Goal: Information Seeking & Learning: Learn about a topic

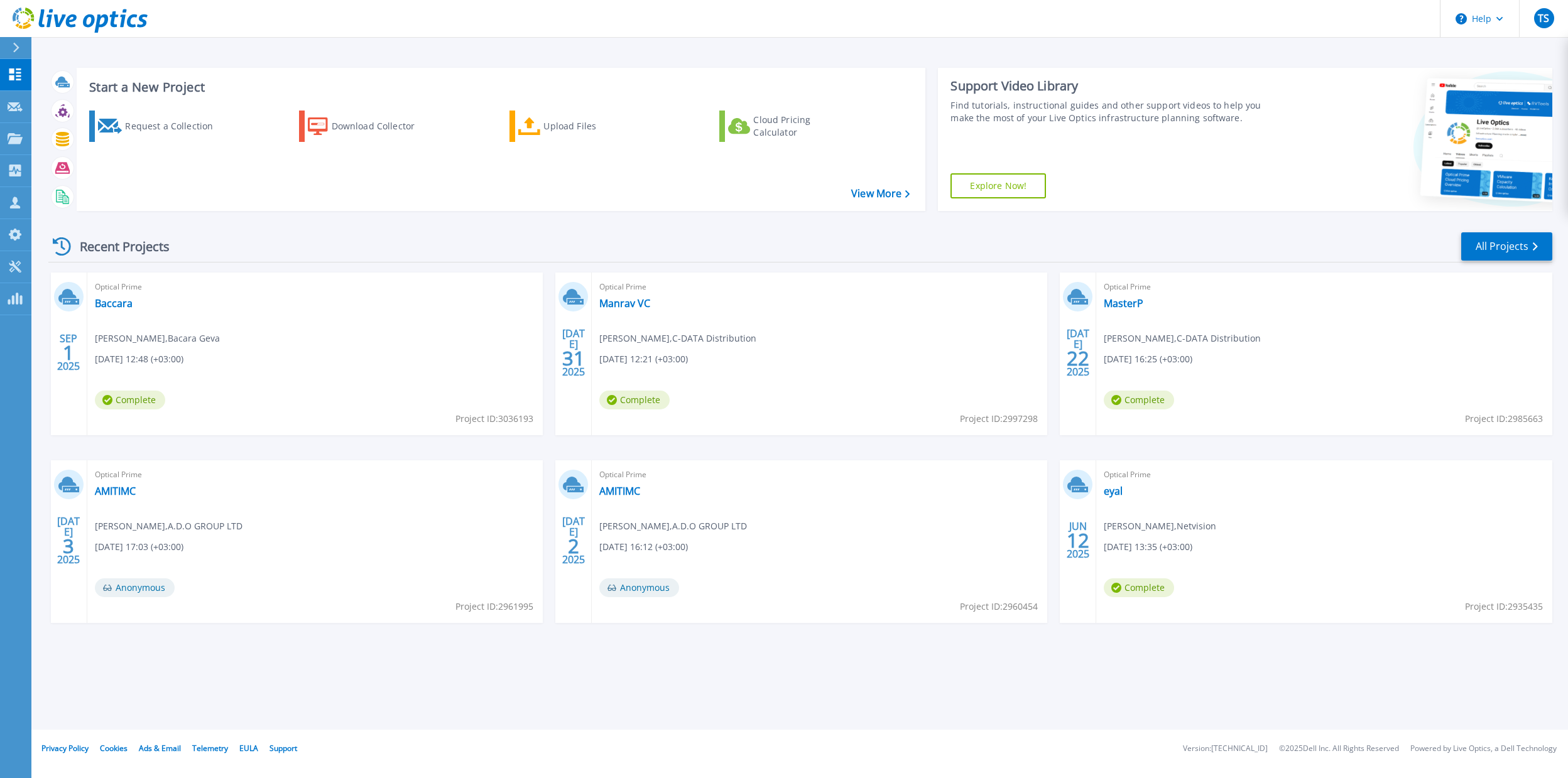
click at [113, 295] on div "Optical Prime [PERSON_NAME] , Bacara Geva [DATE] 12:48 (+03:00) Complete Projec…" at bounding box center [315, 353] width 456 height 163
click at [110, 304] on link "Baccara" at bounding box center [113, 303] width 38 height 13
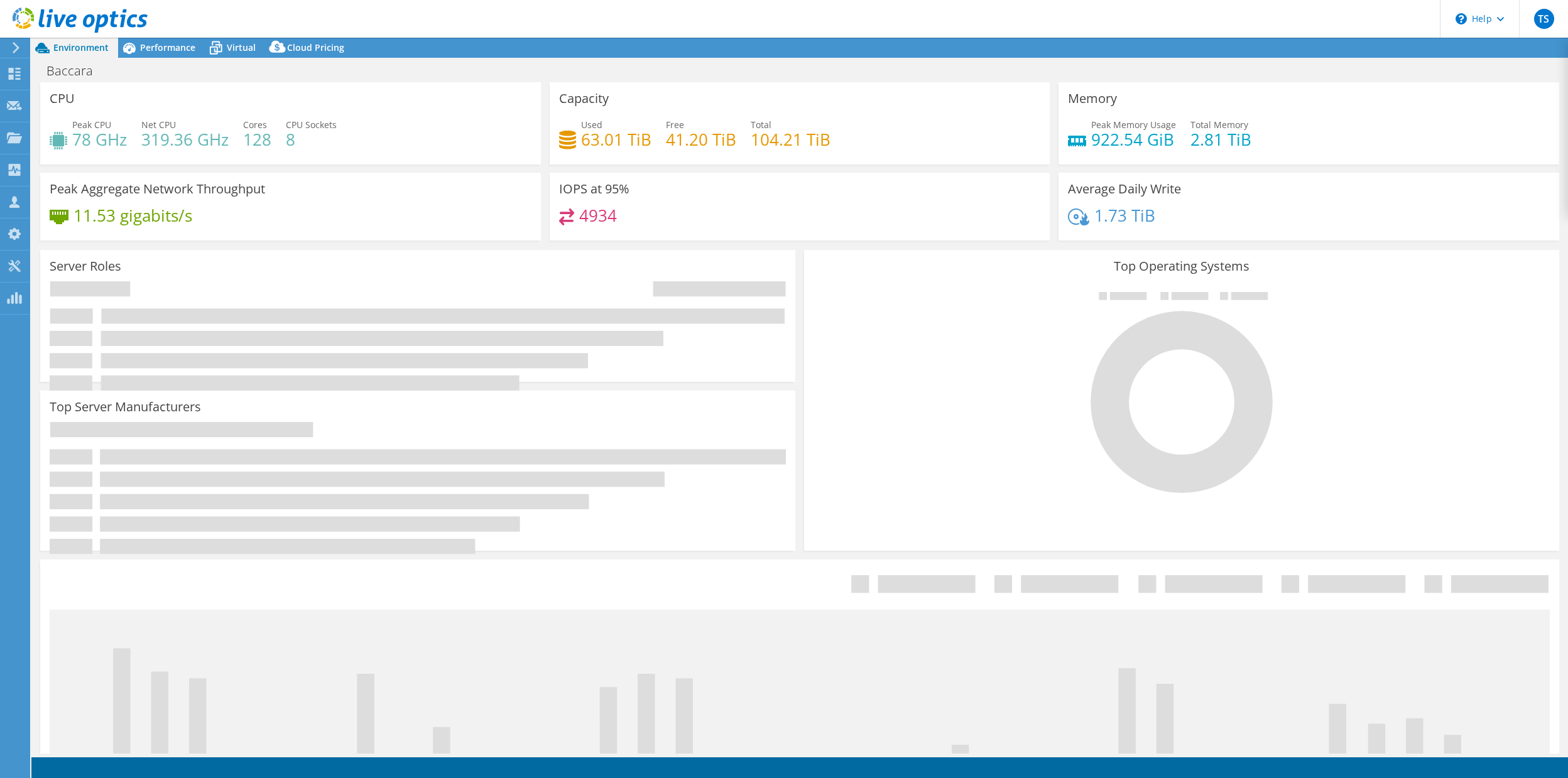
select select "USD"
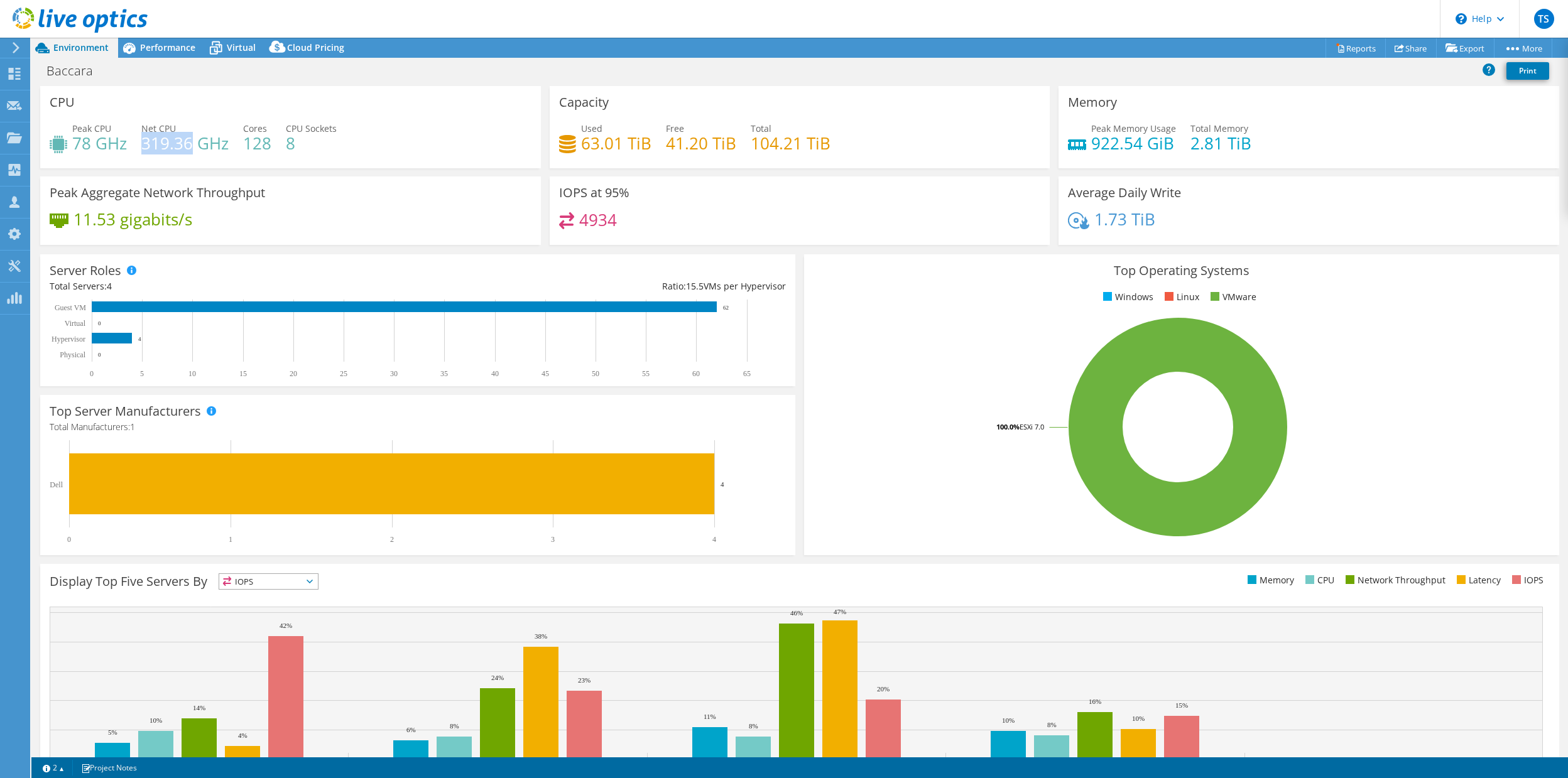
drag, startPoint x: 144, startPoint y: 145, endPoint x: 191, endPoint y: 137, distance: 47.7
click at [191, 137] on h4 "319.36 GHz" at bounding box center [185, 143] width 87 height 14
drag, startPoint x: 77, startPoint y: 141, endPoint x: 95, endPoint y: 155, distance: 22.8
click at [95, 155] on div "Peak CPU 78 GHz Net CPU 319.36 GHz Cores 128 CPU Sockets 8" at bounding box center [290, 142] width 482 height 41
drag, startPoint x: 122, startPoint y: 149, endPoint x: 69, endPoint y: 147, distance: 53.0
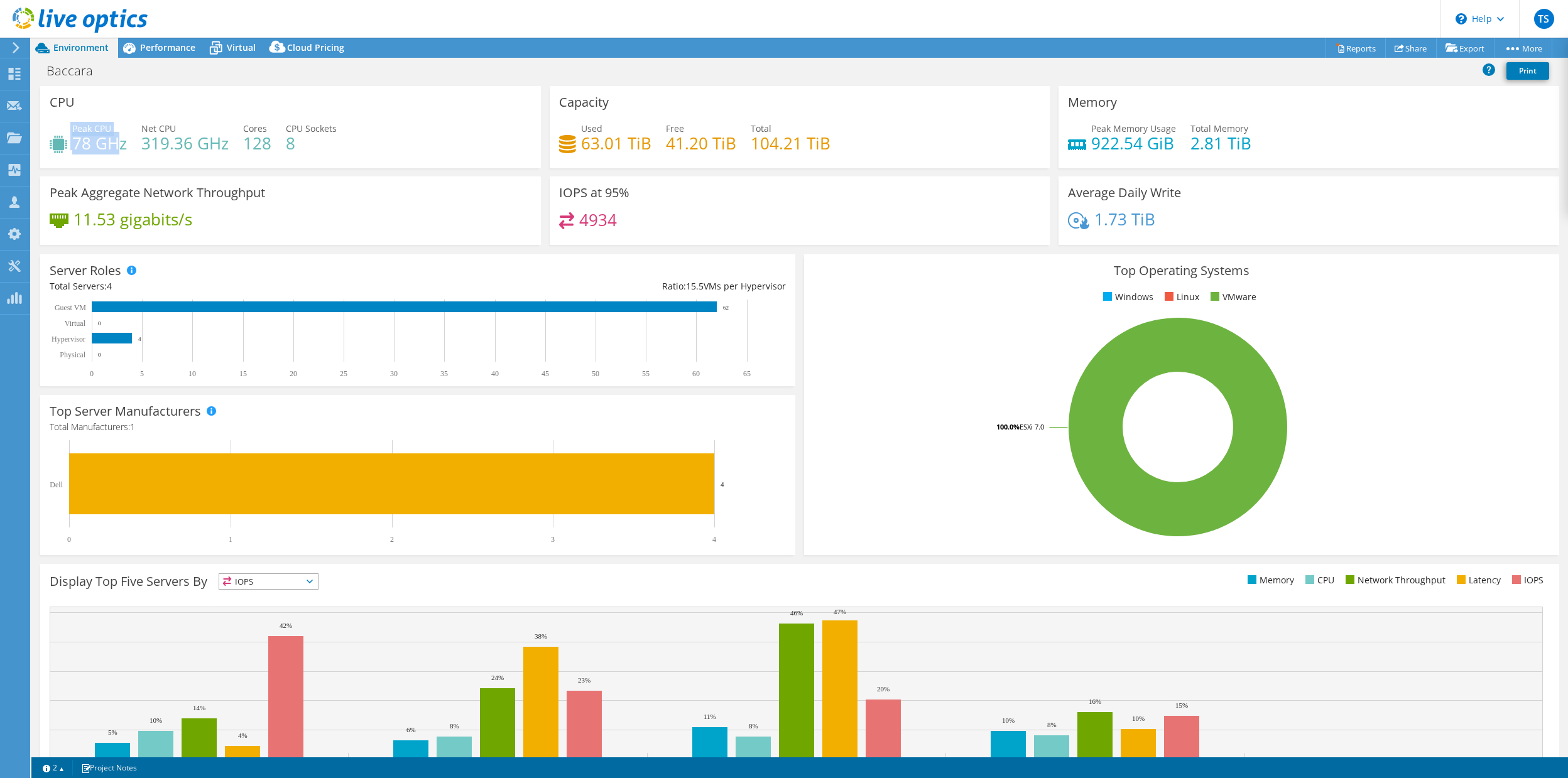
click at [69, 147] on div "Peak CPU 78 GHz" at bounding box center [88, 136] width 77 height 29
click at [106, 156] on div "Peak CPU 78 GHz Net CPU 319.36 GHz Cores 128 CPU Sockets 8" at bounding box center [290, 142] width 482 height 41
click at [171, 44] on span "Performance" at bounding box center [168, 47] width 56 height 12
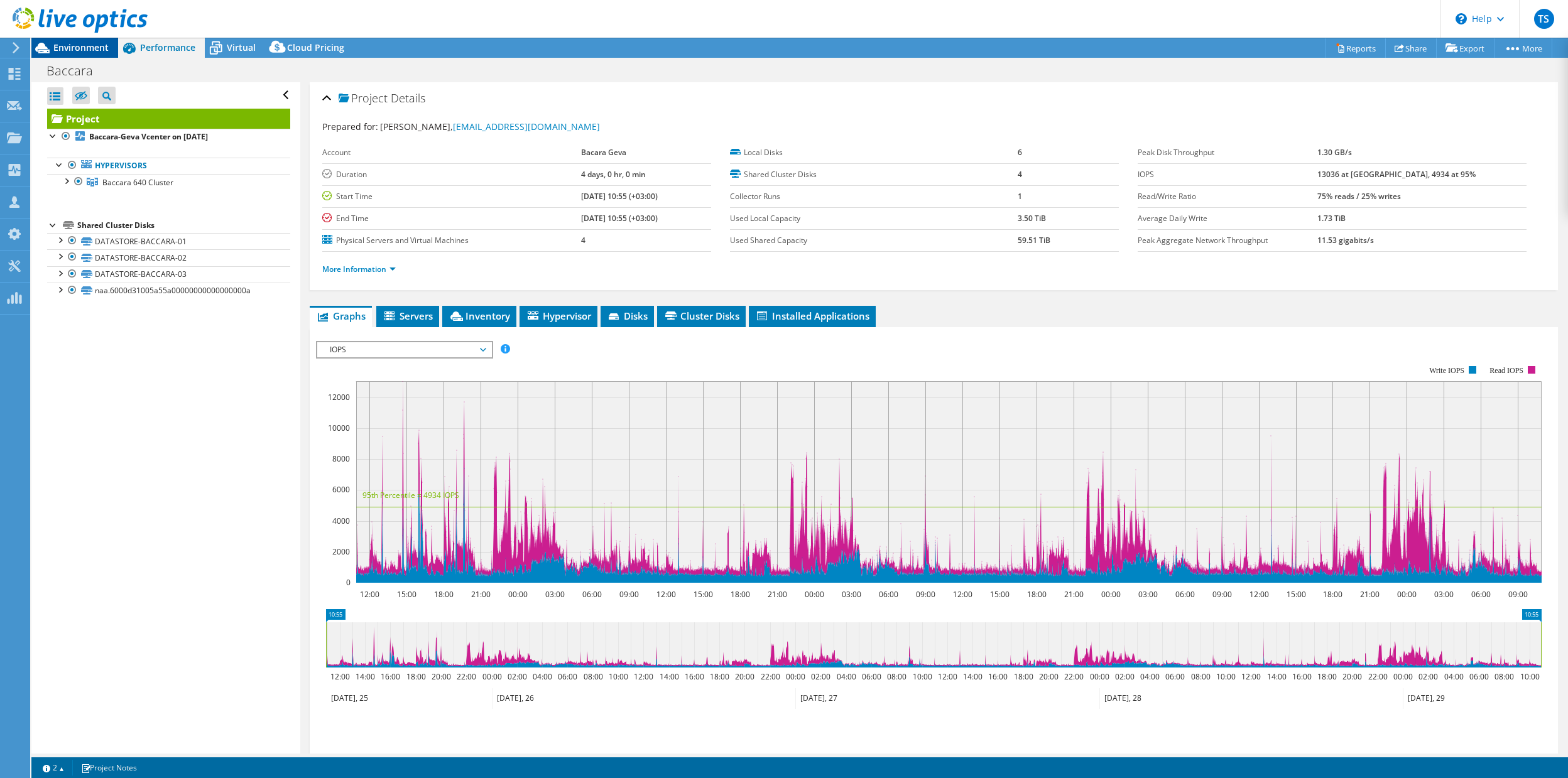
click at [58, 43] on span "Environment" at bounding box center [81, 47] width 56 height 12
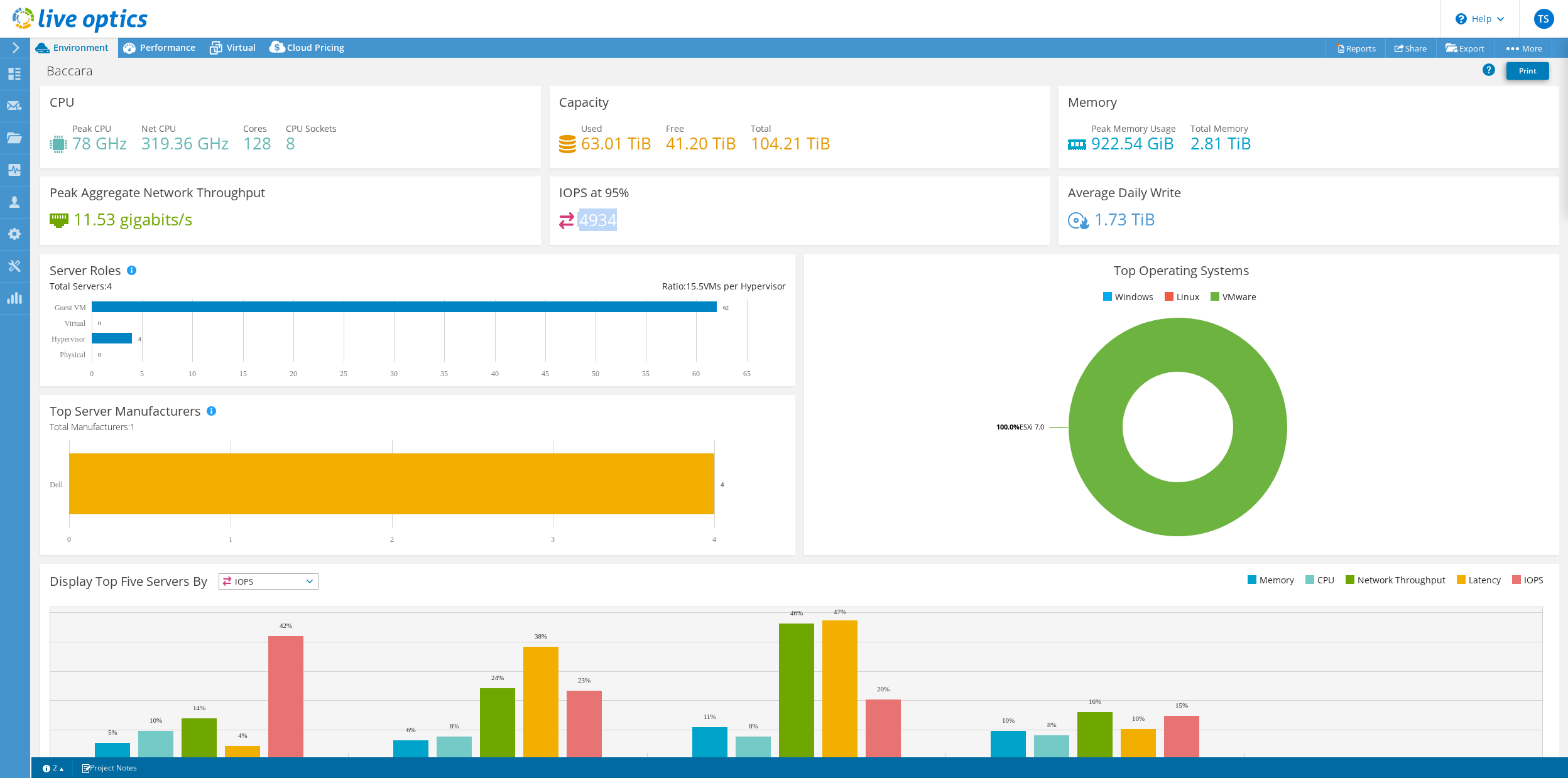
drag, startPoint x: 574, startPoint y: 222, endPoint x: 636, endPoint y: 221, distance: 62.0
click at [636, 221] on div "4934" at bounding box center [800, 226] width 482 height 27
click at [577, 215] on div "4934" at bounding box center [588, 219] width 59 height 14
drag, startPoint x: 580, startPoint y: 221, endPoint x: 618, endPoint y: 221, distance: 38.0
click at [618, 221] on div "4934" at bounding box center [800, 226] width 482 height 27
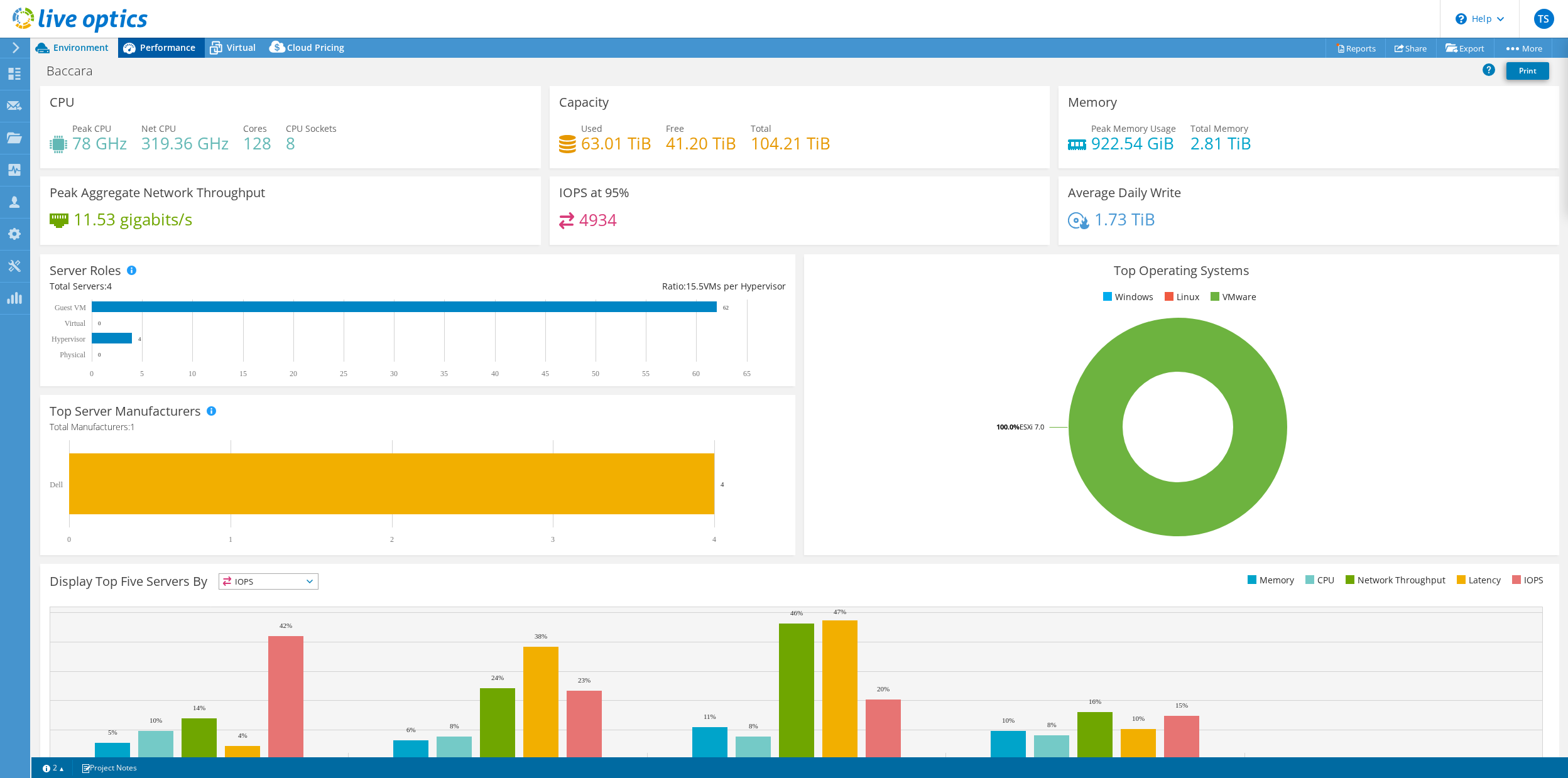
click at [156, 50] on span "Performance" at bounding box center [168, 47] width 56 height 12
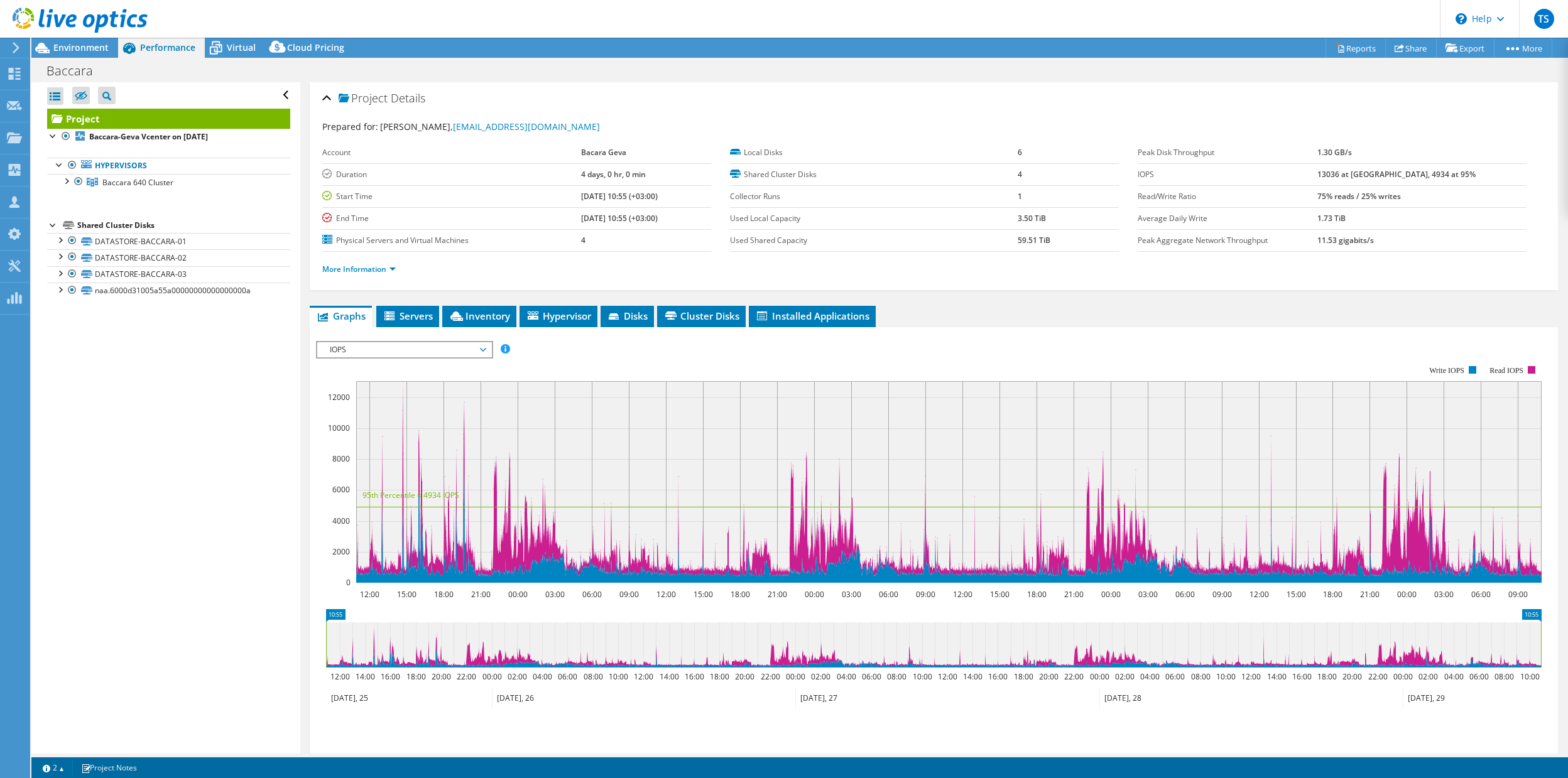
drag, startPoint x: 1455, startPoint y: 178, endPoint x: 1353, endPoint y: 172, distance: 102.2
click at [1353, 172] on tr "IOPS 13036 at [GEOGRAPHIC_DATA], 4934 at 95%" at bounding box center [1332, 174] width 389 height 22
click at [1373, 177] on b "13036 at [GEOGRAPHIC_DATA], 4934 at 95%" at bounding box center [1396, 174] width 158 height 11
click at [391, 272] on link "More Information" at bounding box center [359, 269] width 74 height 11
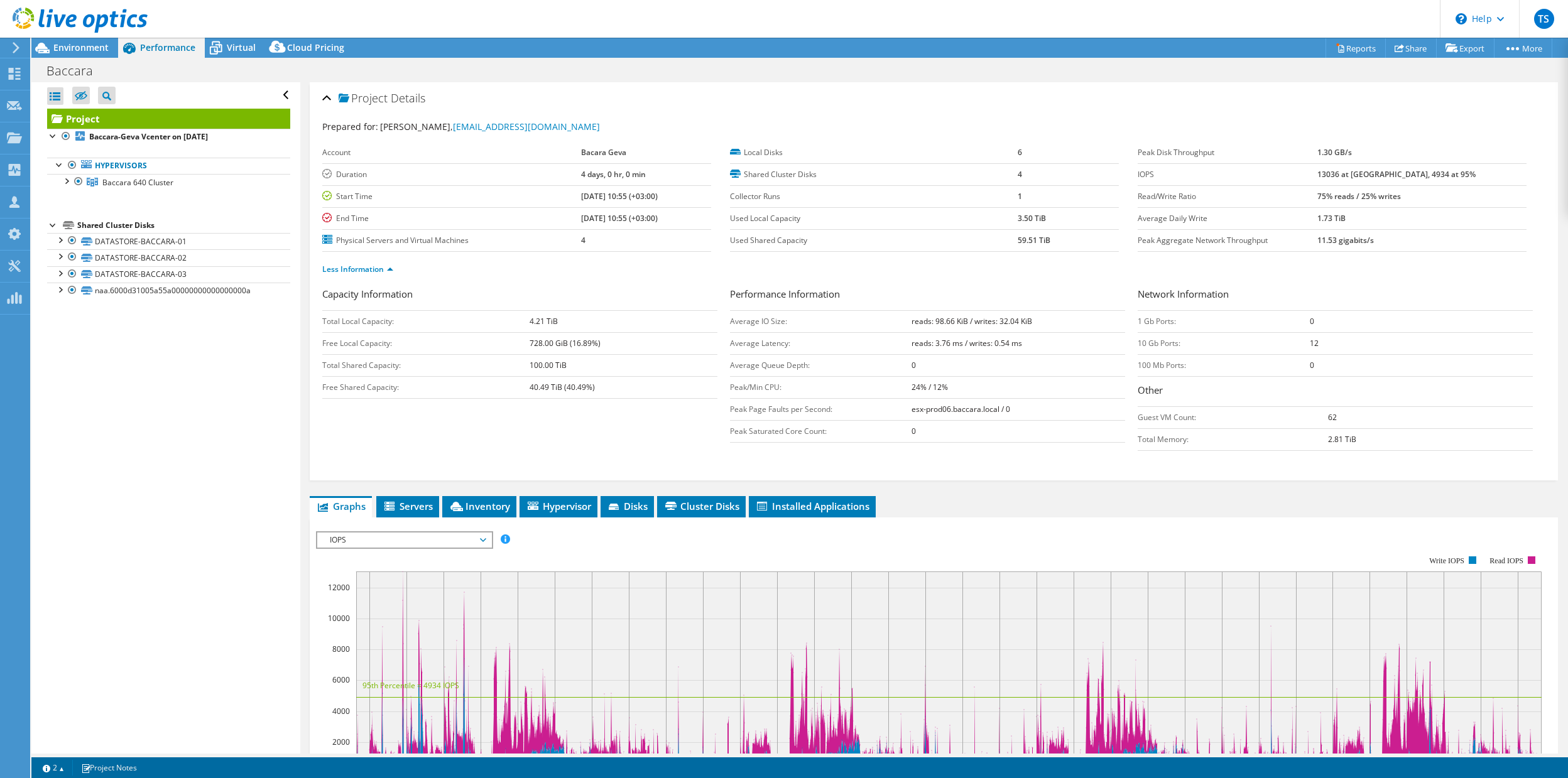
drag, startPoint x: 1144, startPoint y: 158, endPoint x: 1218, endPoint y: 154, distance: 74.1
click at [1218, 154] on label "Peak Disk Throughput" at bounding box center [1227, 152] width 179 height 13
drag, startPoint x: 1392, startPoint y: 159, endPoint x: 1318, endPoint y: 167, distance: 74.4
click at [1358, 157] on tr "Peak Disk Throughput 1.30 GB/s" at bounding box center [1332, 152] width 389 height 22
click at [1201, 152] on label "Peak Disk Throughput" at bounding box center [1227, 152] width 179 height 13
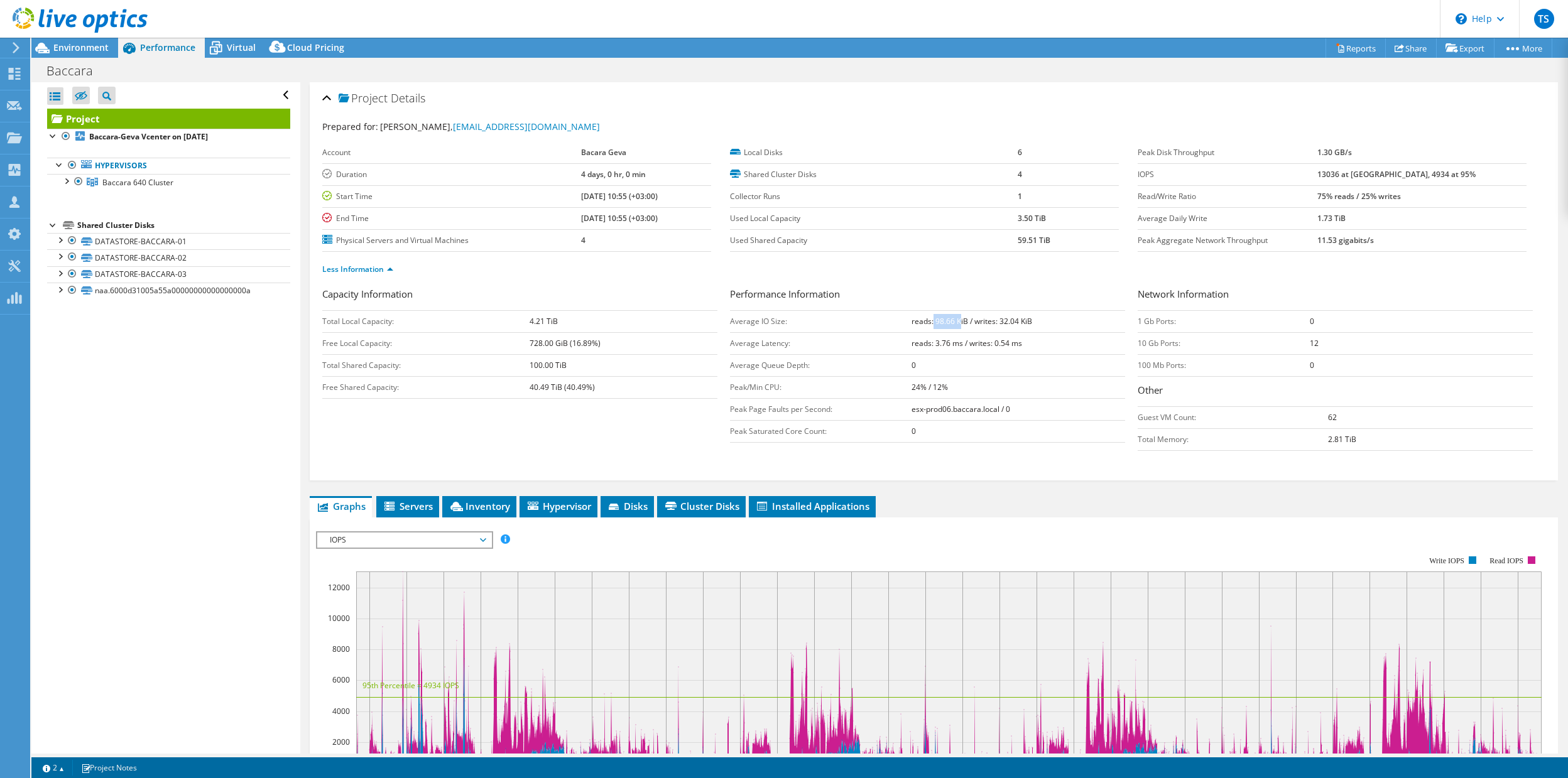
drag, startPoint x: 932, startPoint y: 321, endPoint x: 961, endPoint y: 319, distance: 29.1
click at [961, 319] on b "reads: 98.66 KiB / writes: 32.04 KiB" at bounding box center [972, 321] width 121 height 11
drag, startPoint x: 999, startPoint y: 318, endPoint x: 1036, endPoint y: 323, distance: 37.3
click at [1036, 323] on td "reads: 98.66 KiB / writes: 32.04 KiB" at bounding box center [1019, 320] width 214 height 22
click at [985, 319] on b "reads: 98.66 KiB / writes: 32.04 KiB" at bounding box center [972, 321] width 121 height 11
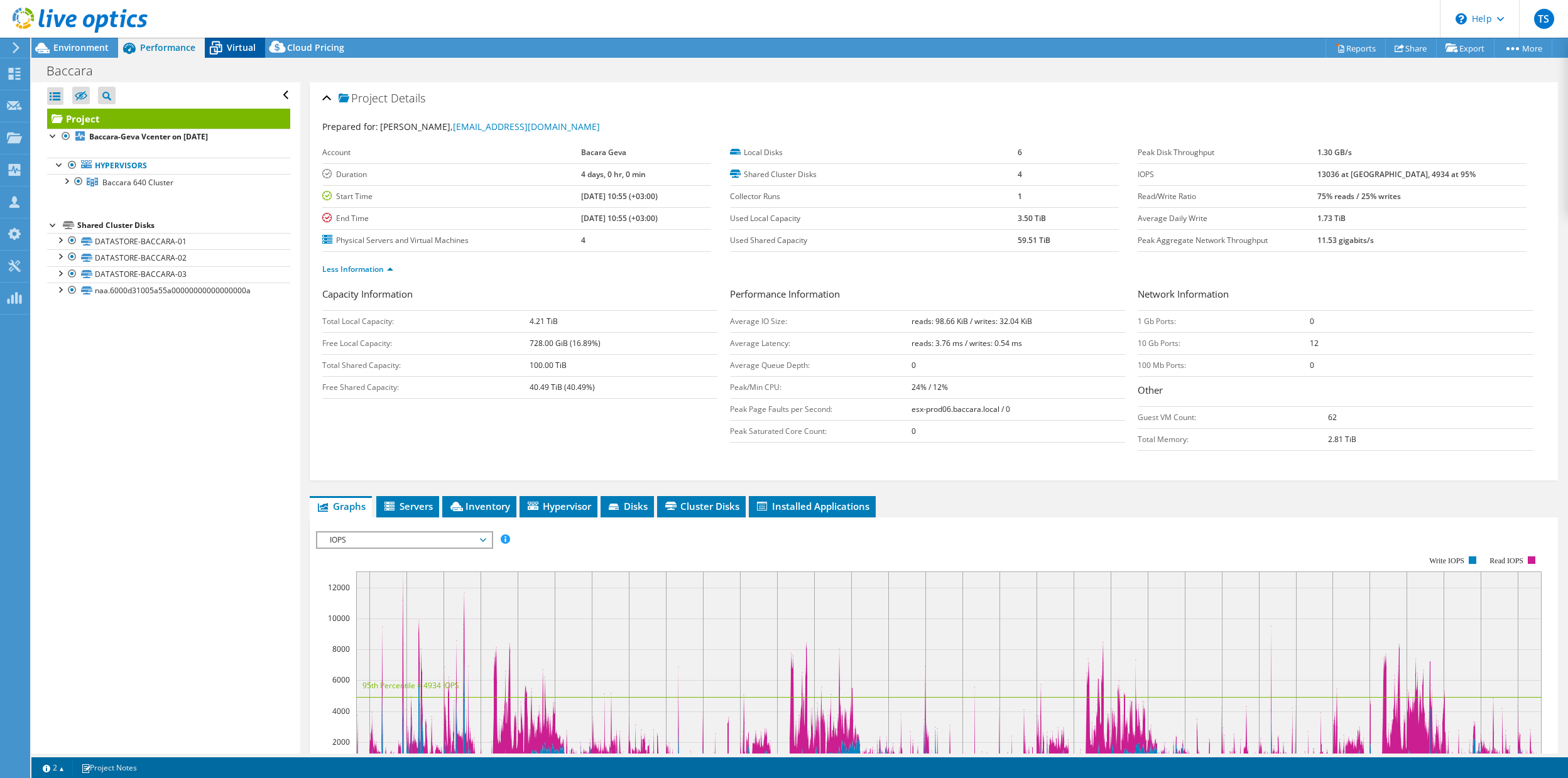
click at [235, 44] on span "Virtual" at bounding box center [241, 47] width 29 height 12
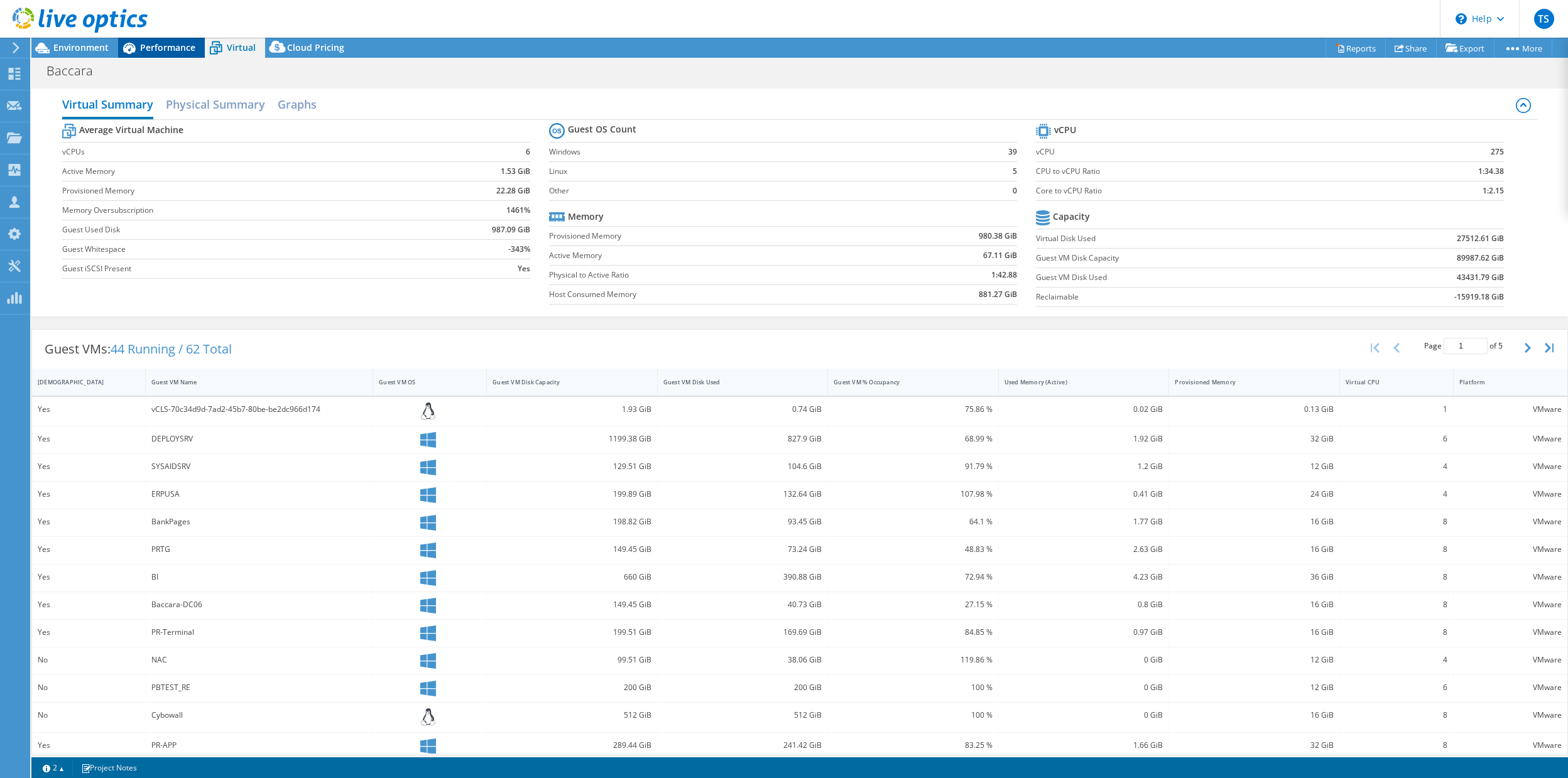
click at [176, 48] on span "Performance" at bounding box center [168, 47] width 56 height 12
